Goal: Task Accomplishment & Management: Manage account settings

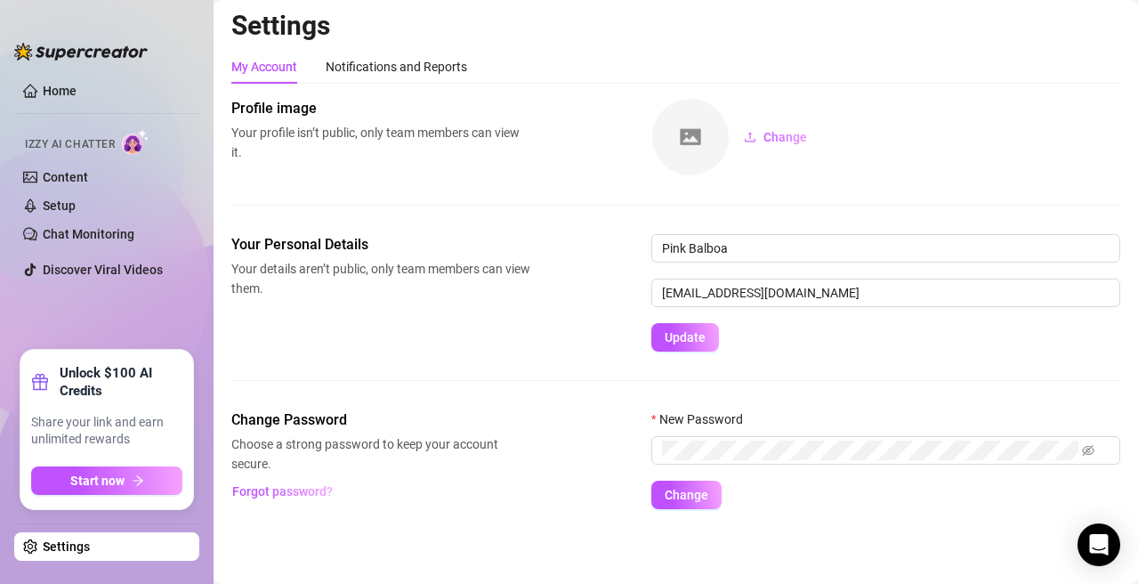
scroll to position [4, 0]
click at [90, 547] on link "Settings" at bounding box center [66, 546] width 47 height 14
click at [76, 547] on link "Settings" at bounding box center [66, 546] width 47 height 14
click at [60, 544] on link "Settings" at bounding box center [66, 546] width 47 height 14
click at [54, 540] on link "Settings" at bounding box center [66, 546] width 47 height 14
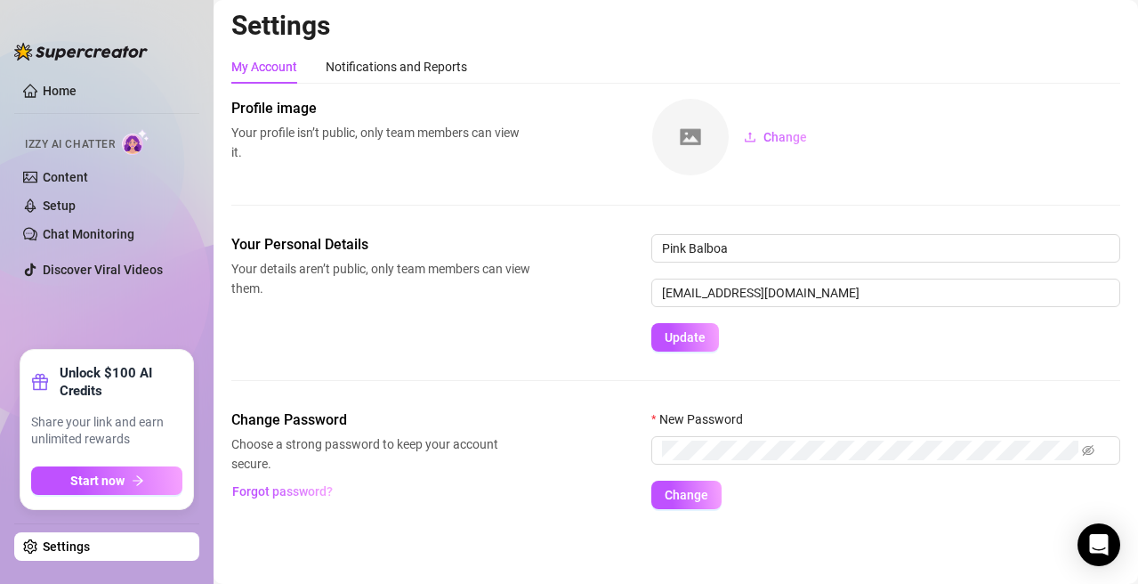
click at [54, 540] on link "Settings" at bounding box center [66, 546] width 47 height 14
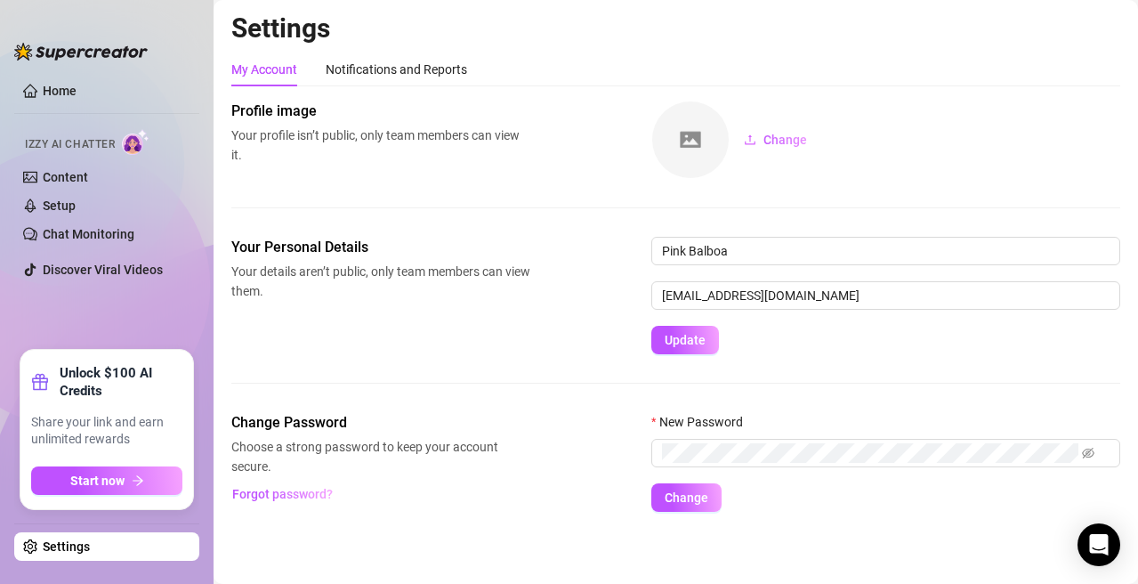
scroll to position [0, 0]
click at [367, 65] on div "Notifications and Reports" at bounding box center [396, 70] width 141 height 20
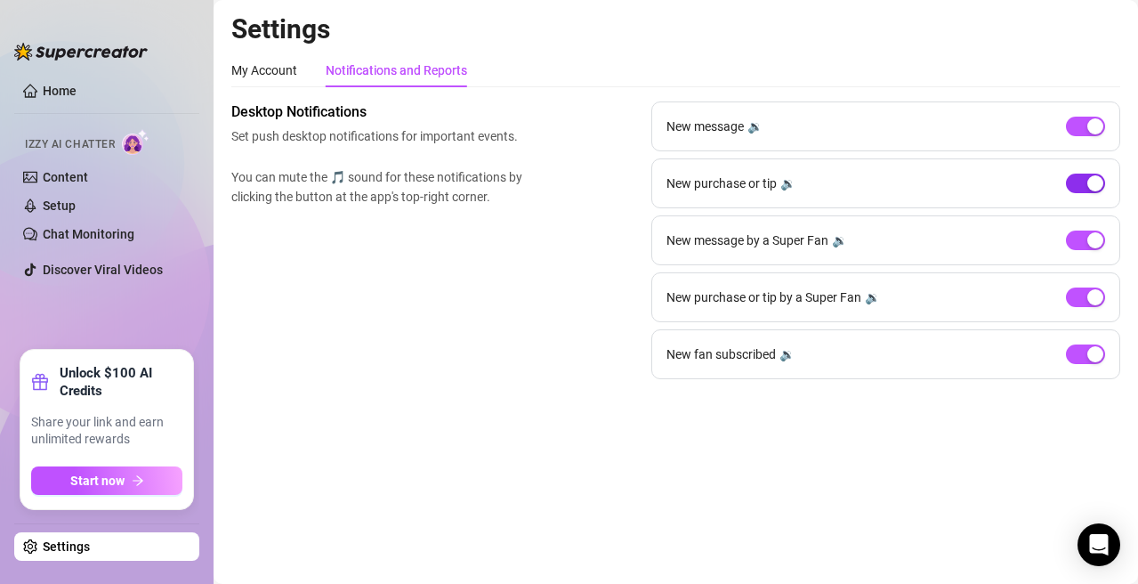
click at [1090, 181] on div "button" at bounding box center [1095, 183] width 16 height 16
click at [1088, 181] on span "button" at bounding box center [1085, 183] width 39 height 20
